Goal: Check status

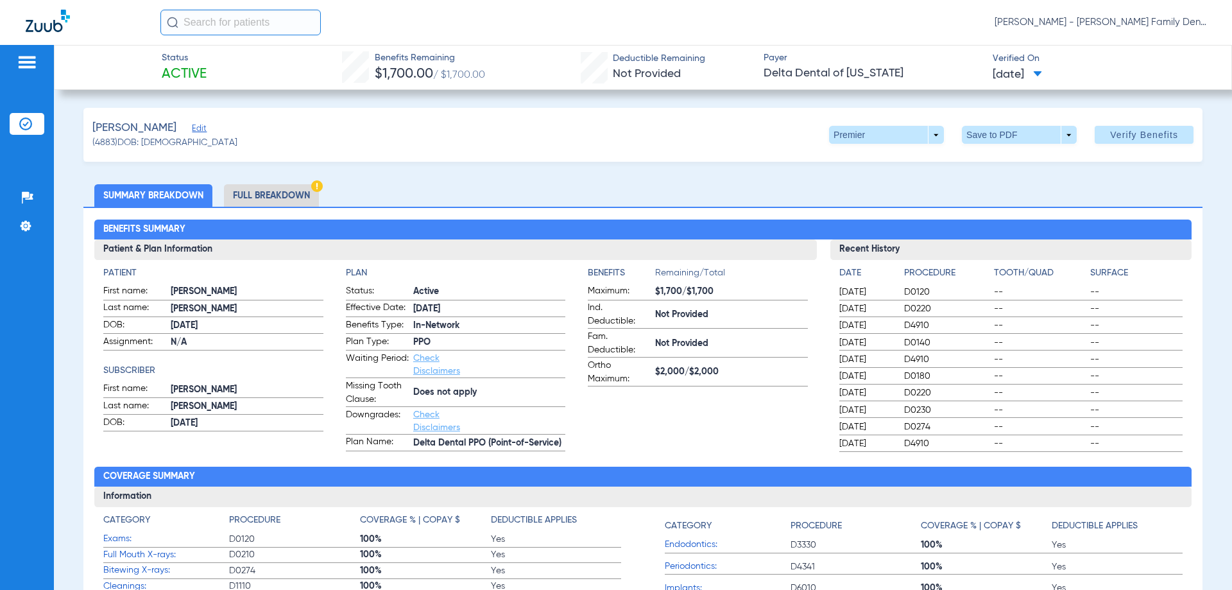
click at [185, 24] on input "text" at bounding box center [240, 23] width 160 height 26
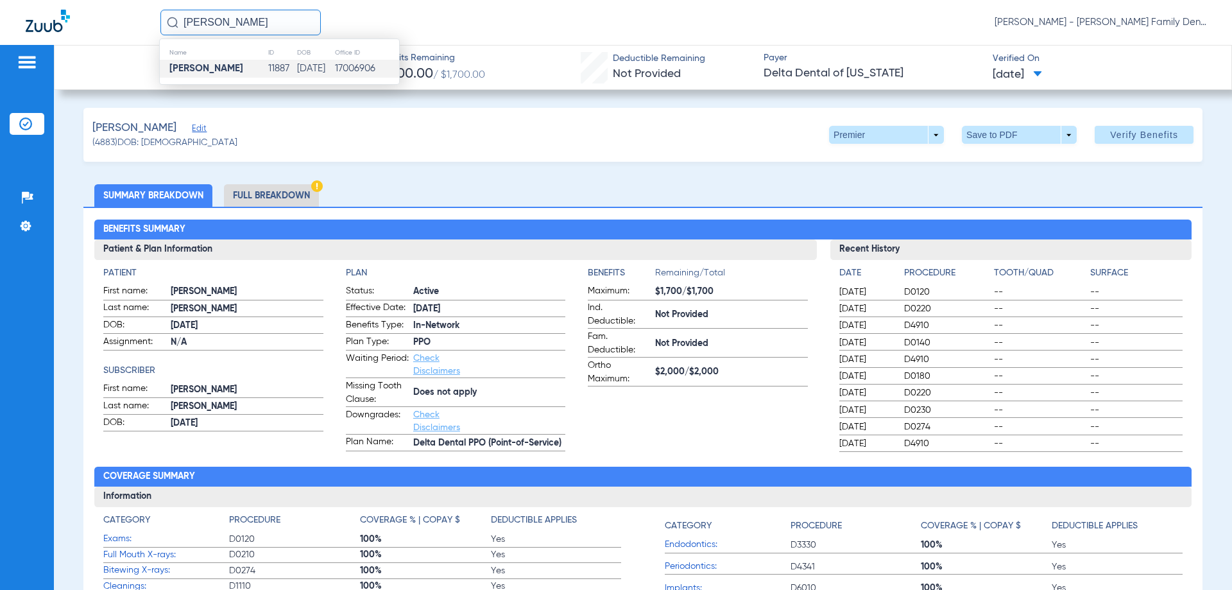
click at [183, 75] on td "[PERSON_NAME]" at bounding box center [214, 69] width 108 height 18
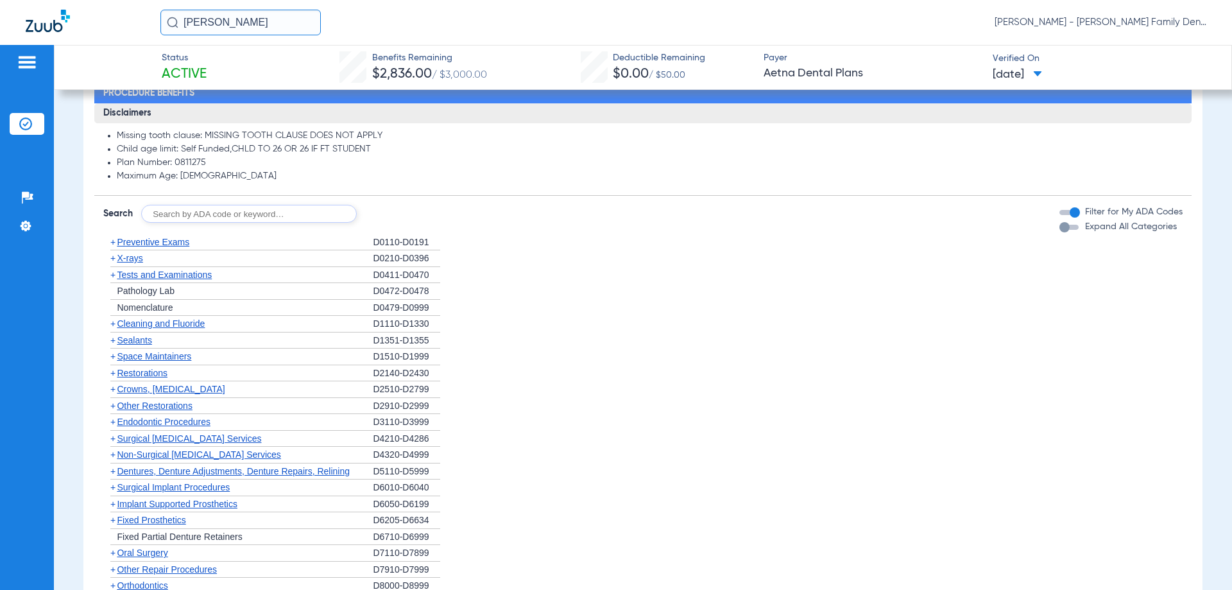
scroll to position [706, 0]
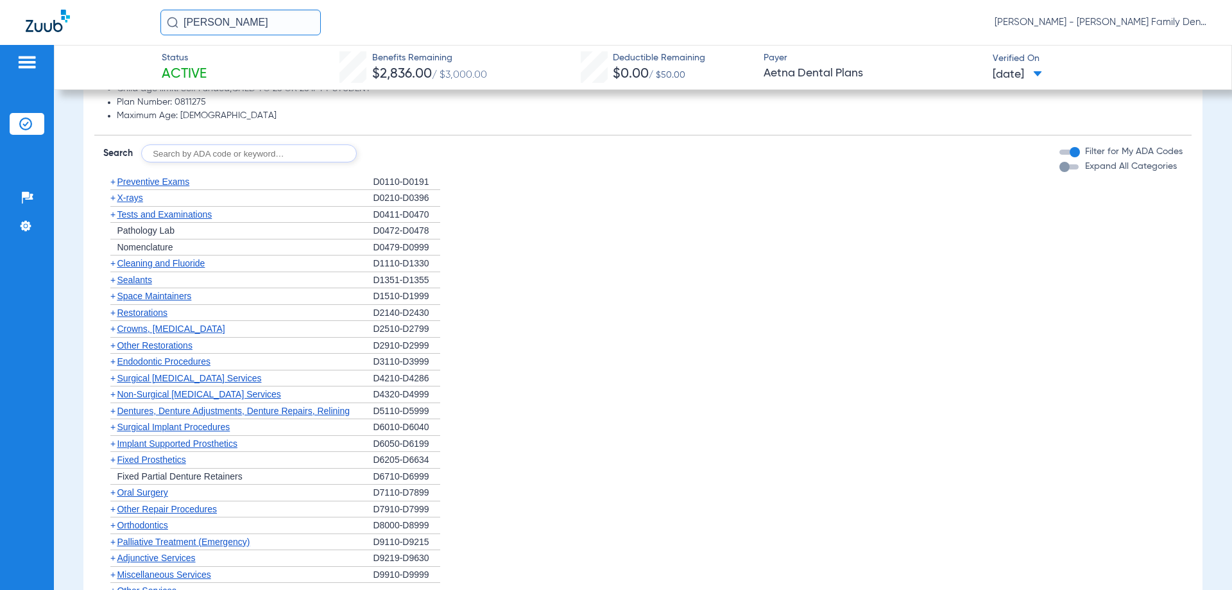
click at [140, 202] on span "X-rays" at bounding box center [130, 198] width 26 height 10
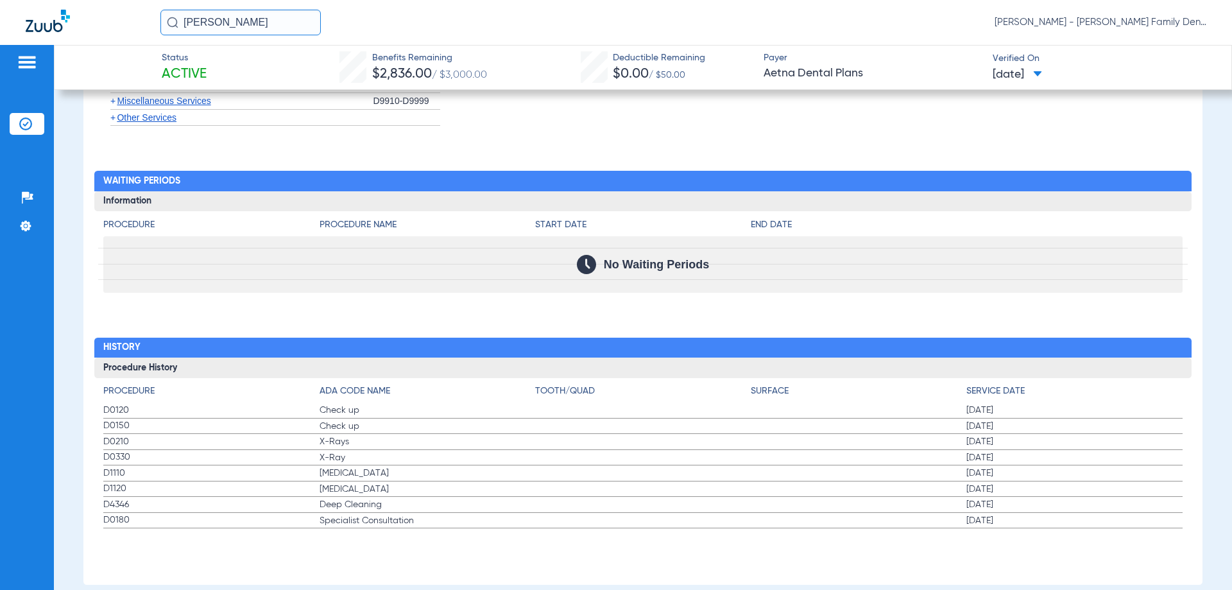
scroll to position [1376, 0]
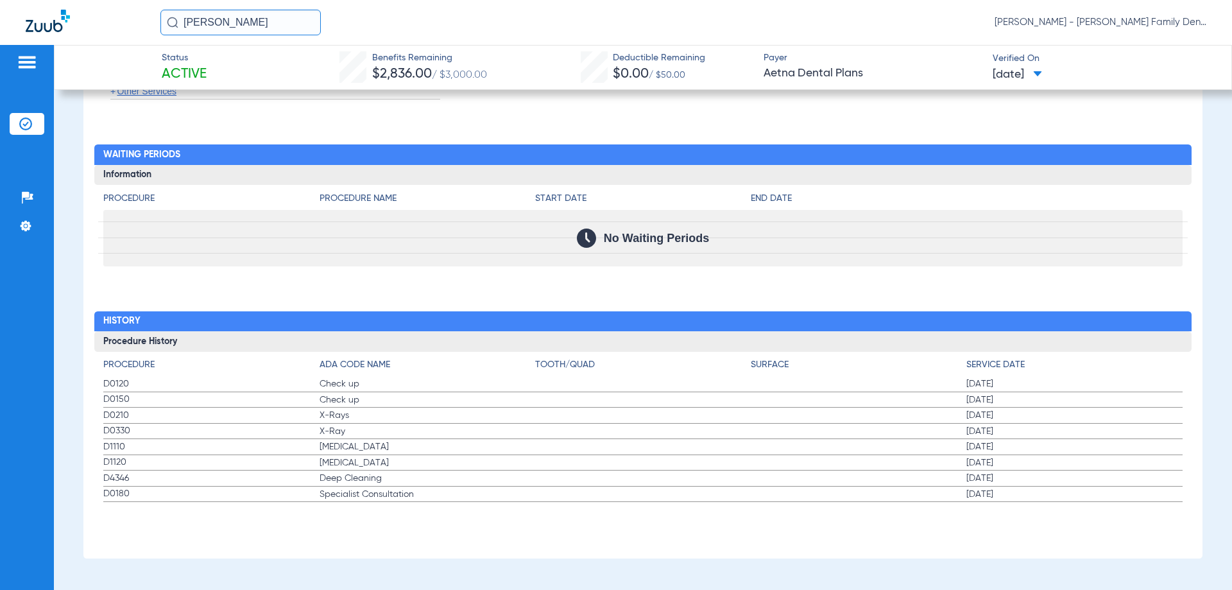
drag, startPoint x: 242, startPoint y: 25, endPoint x: 0, endPoint y: -4, distance: 243.8
click at [0, 0] on html "[PERSON_NAME] [PERSON_NAME] - [PERSON_NAME] Family Dentistry Patients Insurance…" at bounding box center [616, 295] width 1232 height 590
type input "[PERSON_NAME]"
click at [270, 29] on input "[PERSON_NAME]" at bounding box center [240, 23] width 160 height 26
click at [190, 67] on strong "[PERSON_NAME]" at bounding box center [206, 69] width 74 height 10
